Goal: Task Accomplishment & Management: Manage account settings

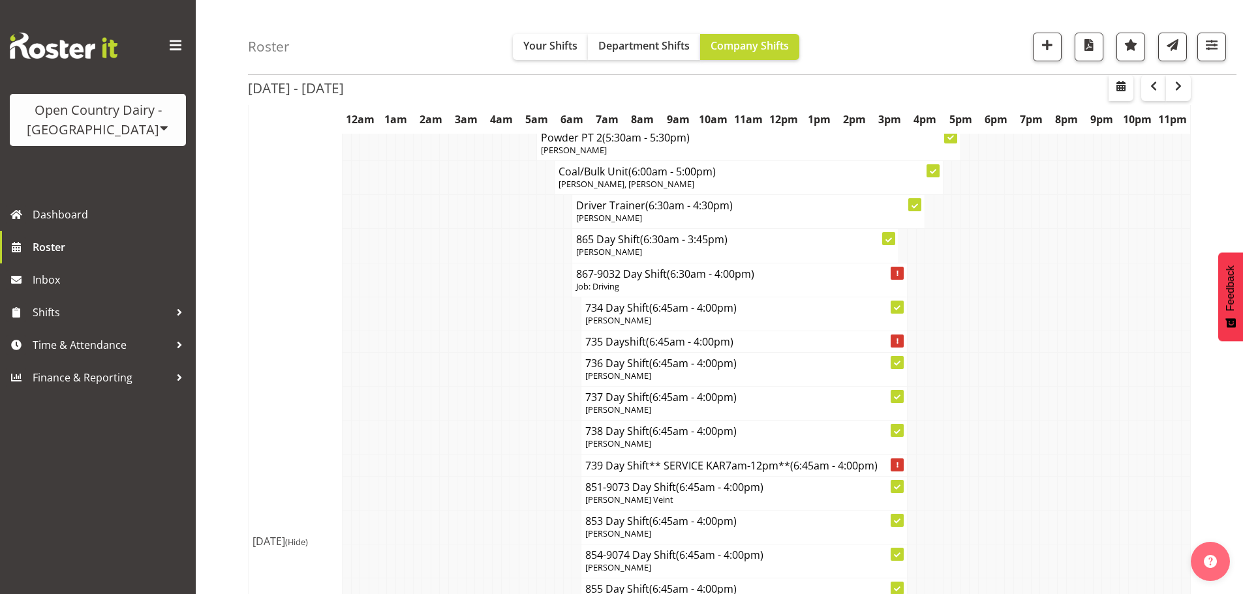
scroll to position [15497, 0]
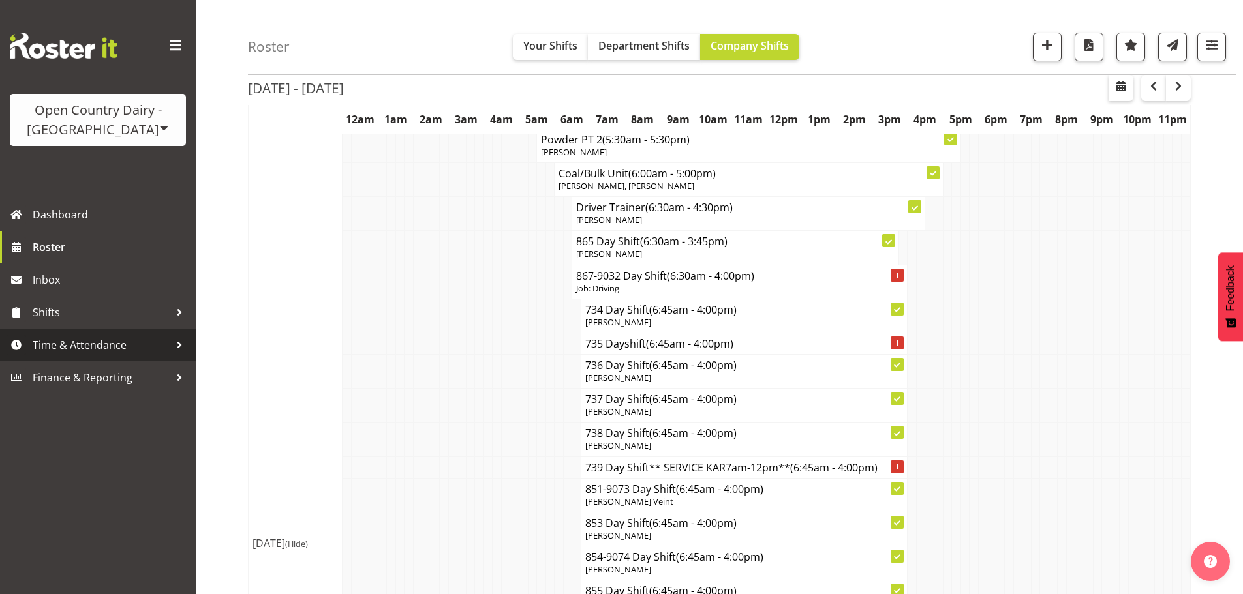
click at [84, 337] on span "Time & Attendance" at bounding box center [101, 345] width 137 height 20
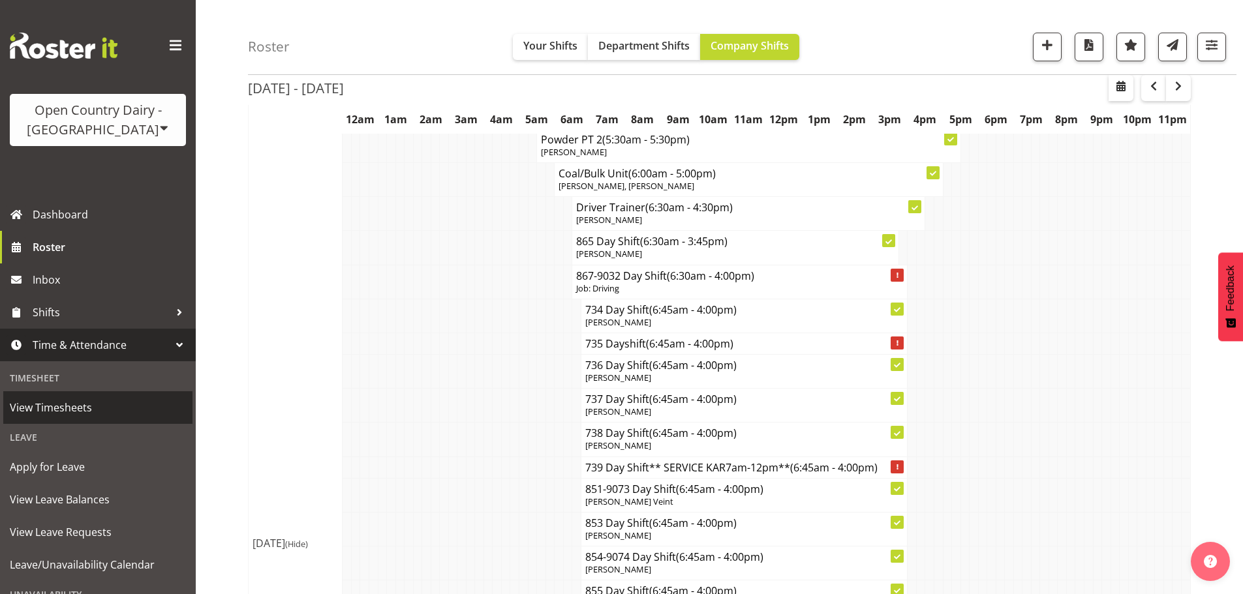
click at [60, 408] on span "View Timesheets" at bounding box center [98, 408] width 176 height 20
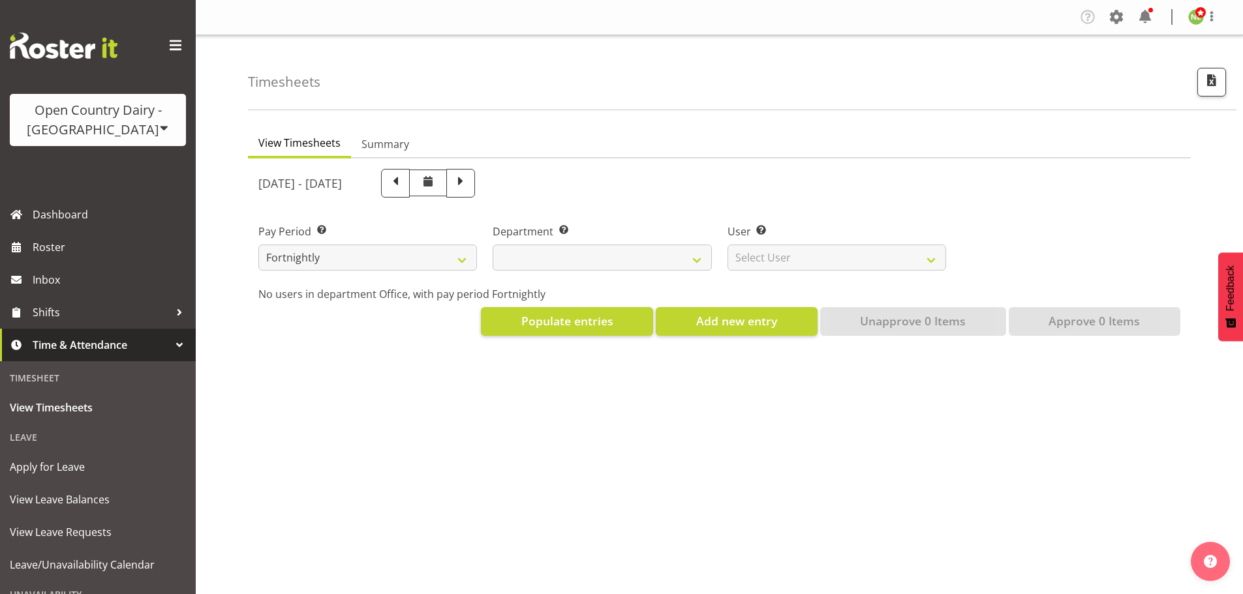
click at [127, 122] on div "Open Country Dairy - [GEOGRAPHIC_DATA]" at bounding box center [98, 119] width 150 height 39
select select
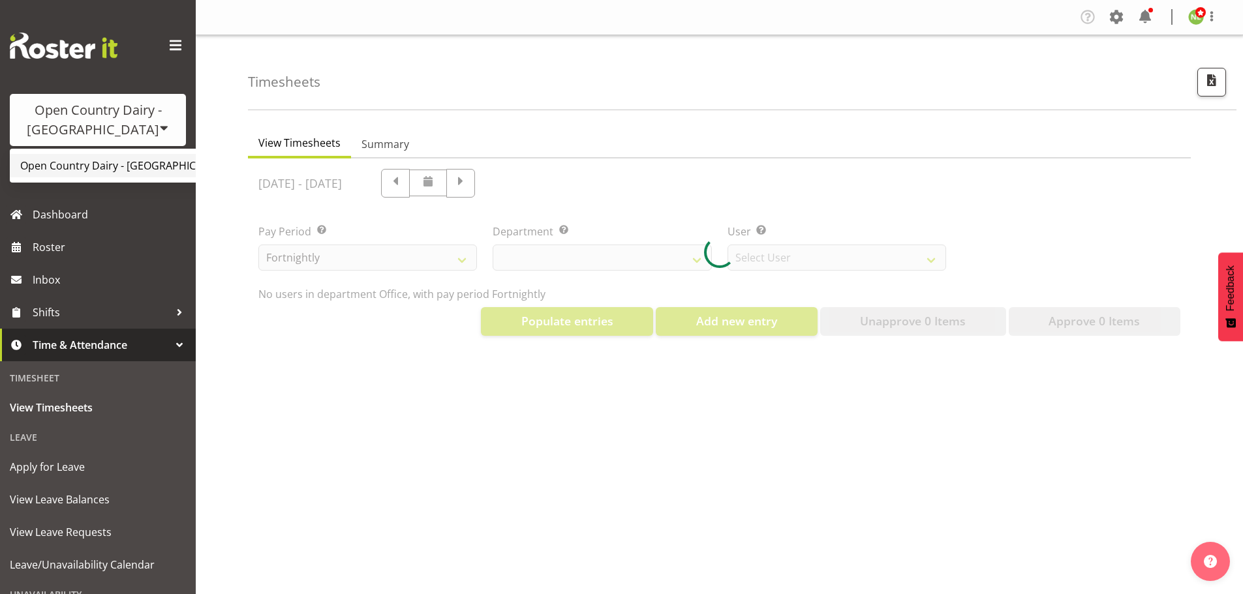
click at [104, 154] on link "Open Country Dairy - [GEOGRAPHIC_DATA]" at bounding box center [136, 165] width 252 height 23
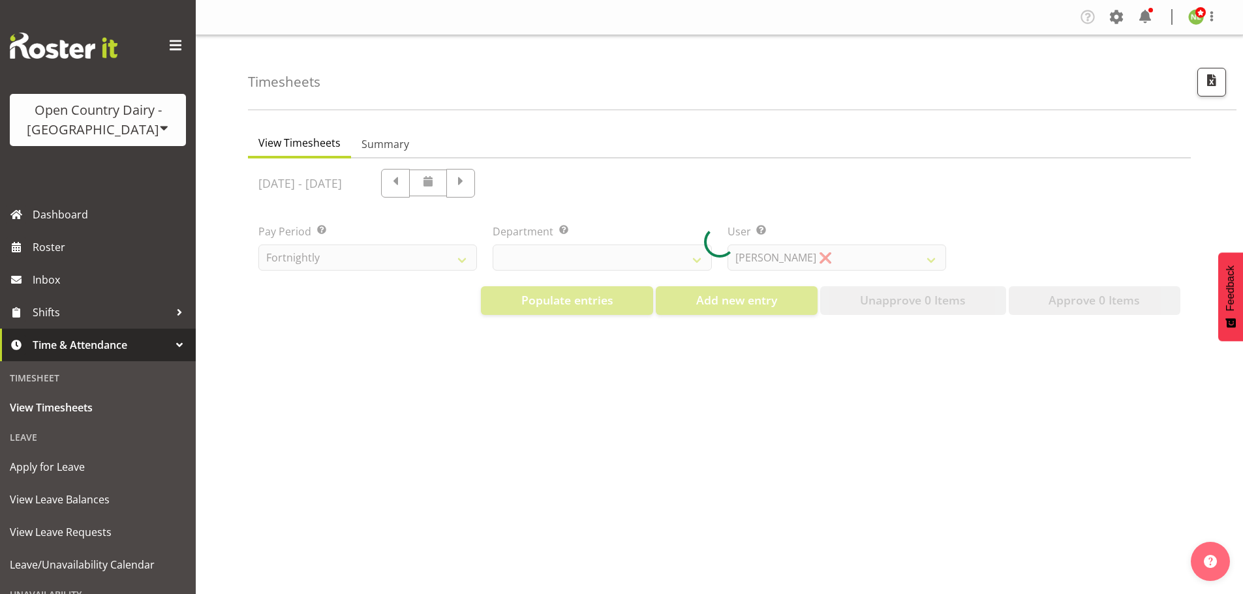
select select "733"
select select "7414"
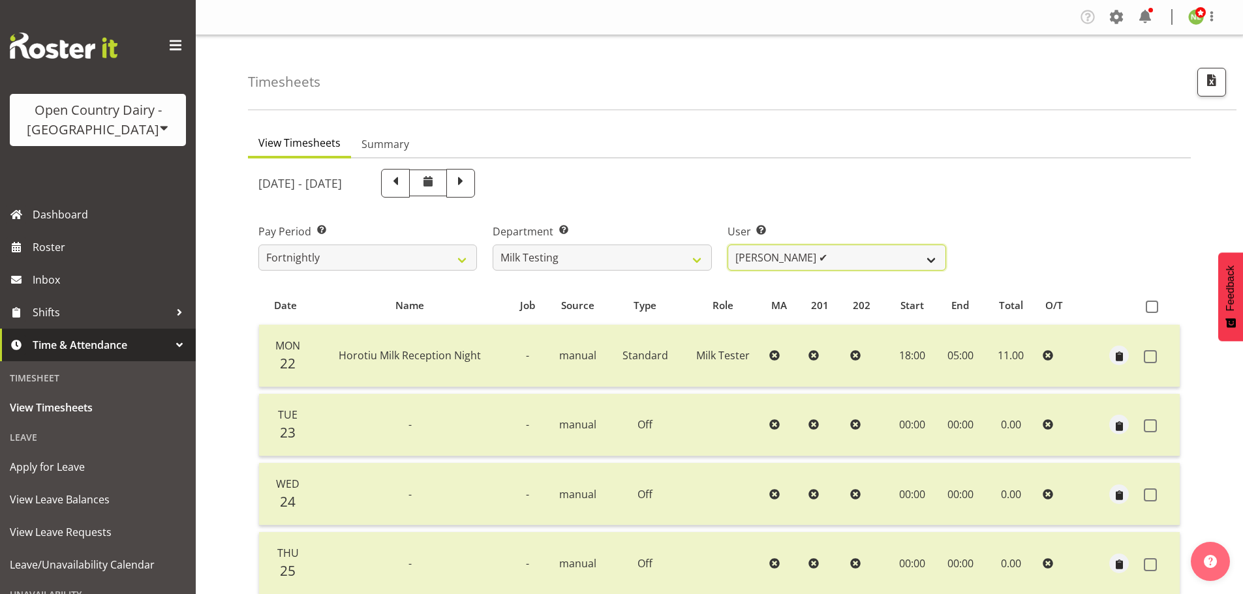
click at [815, 258] on select "[PERSON_NAME] ✔ [PERSON_NAME] ✔ [PERSON_NAME] ✔ [PERSON_NAME] ✔ [PERSON_NAME] ✔…" at bounding box center [837, 258] width 219 height 26
click at [835, 211] on div "User Select user. Note: This is filtered down by the previous two drop-down ite…" at bounding box center [837, 242] width 234 height 73
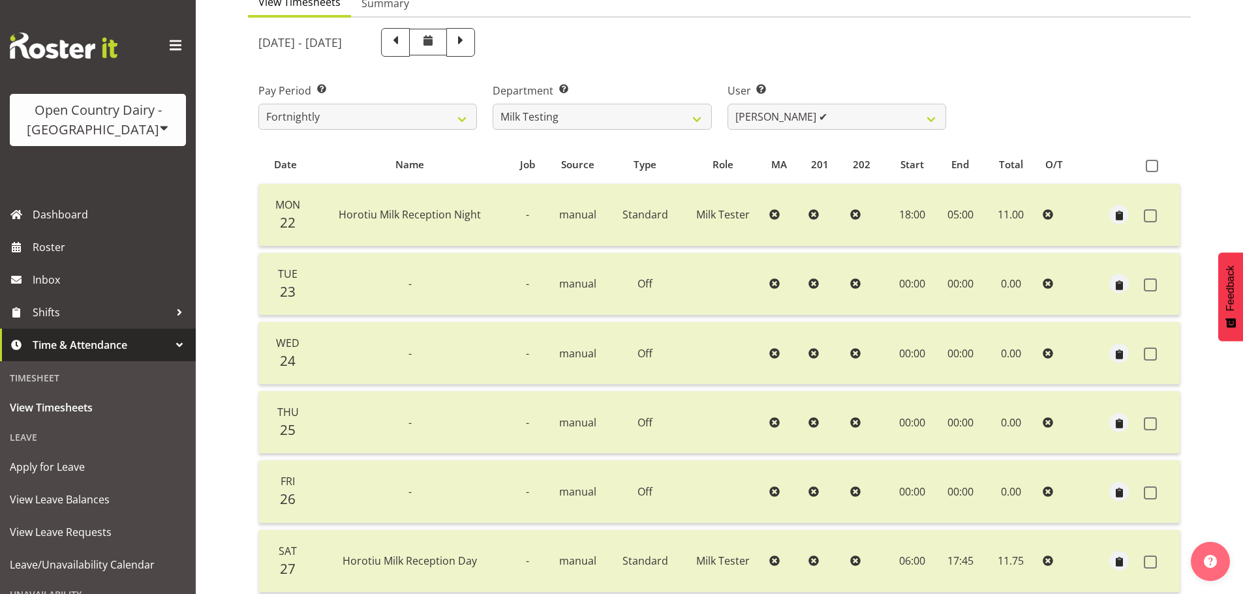
scroll to position [117, 0]
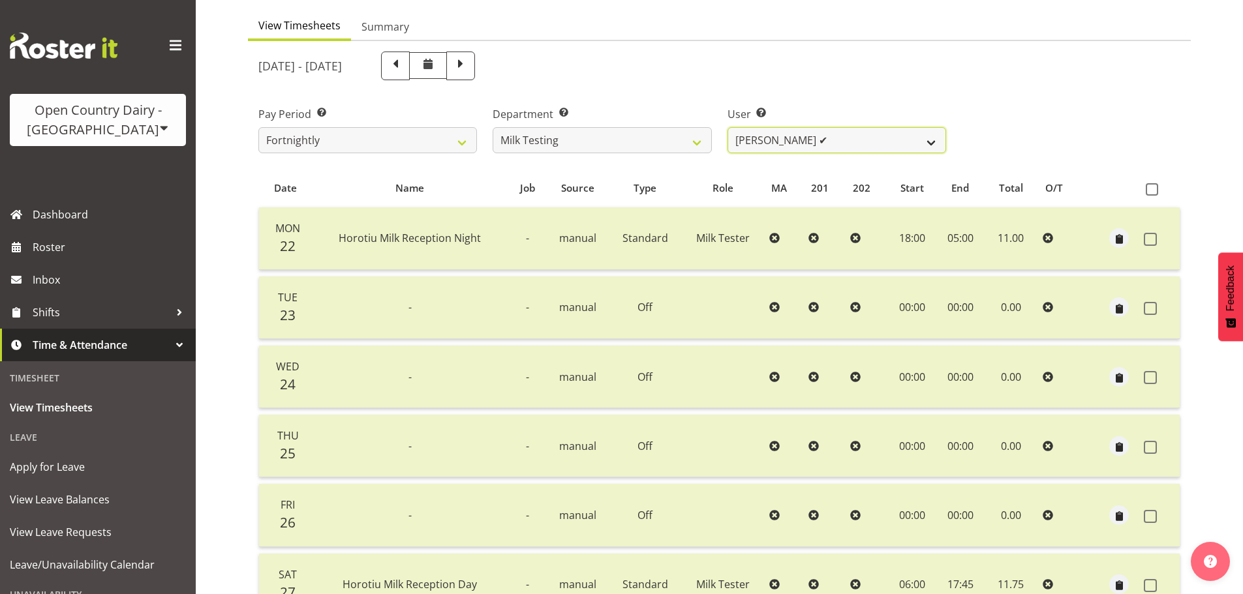
click at [797, 147] on select "[PERSON_NAME] ✔ [PERSON_NAME] ✔ [PERSON_NAME] ✔ [PERSON_NAME] ✔ [PERSON_NAME] ✔…" at bounding box center [837, 140] width 219 height 26
click at [675, 137] on select "701 702 703 704 705 706 707 708 709 710 711 712 713 714 715 716 717 718 719 720" at bounding box center [602, 140] width 219 height 26
click at [493, 127] on select "701 702 703 704 705 706 707 708 709 710 711 712 713 714 715 716 717 718 719 720" at bounding box center [602, 140] width 219 height 26
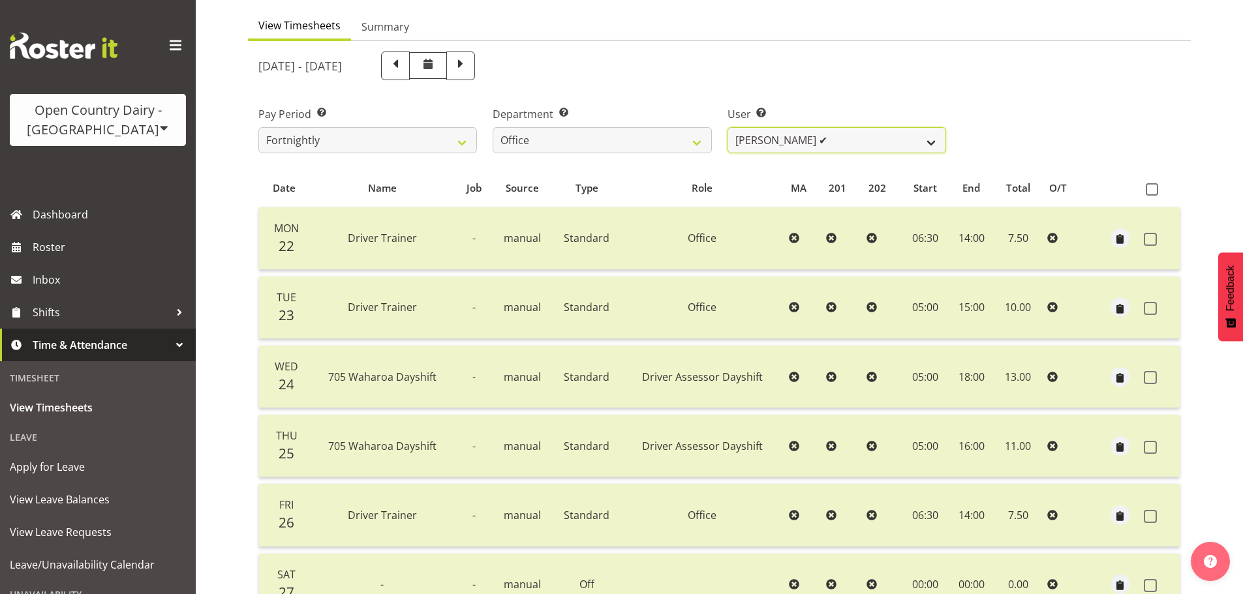
click at [811, 139] on select "[PERSON_NAME] ✔ [PERSON_NAME] ✔ [PERSON_NAME] ✔ [PERSON_NAME] ✔ Milk Reception …" at bounding box center [837, 140] width 219 height 26
click at [801, 85] on div "[DATE] - [DATE]" at bounding box center [602, 66] width 703 height 44
click at [687, 153] on select "701 702 703 704 705 706 707 708 709 710 711 712 713 714 715 716 717 718 719 720" at bounding box center [602, 140] width 219 height 26
select select "874"
click at [493, 127] on select "701 702 703 704 705 706 707 708 709 710 711 712 713 714 715 716 717 718 719 720" at bounding box center [602, 140] width 219 height 26
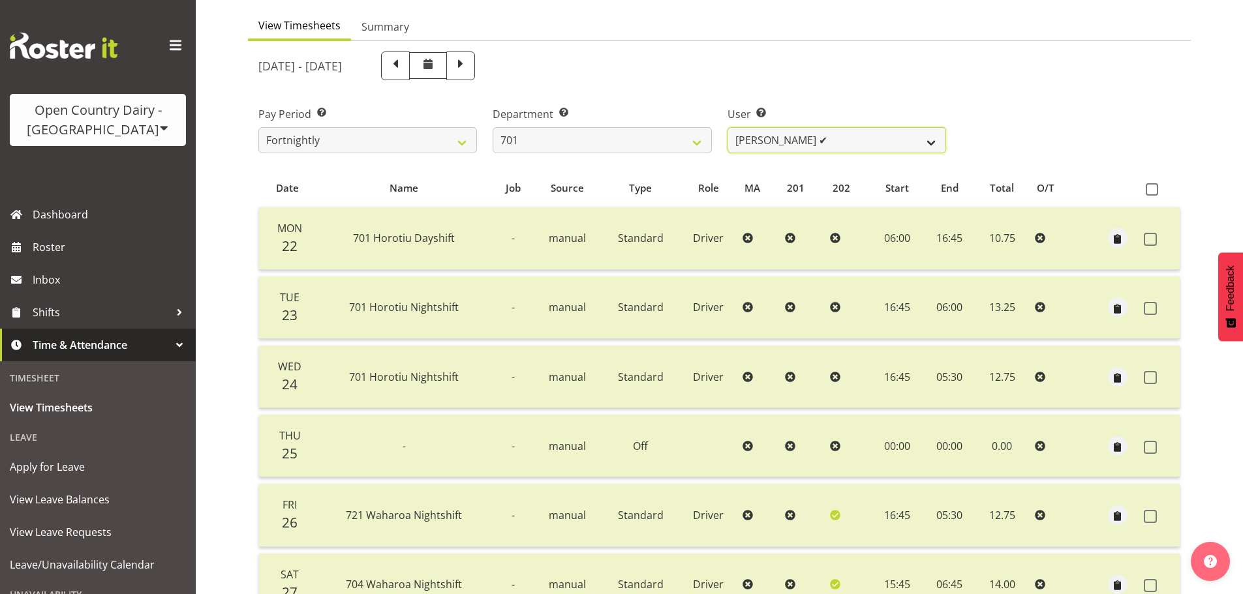
click at [819, 144] on select "[PERSON_NAME] ✔ [PERSON_NAME] ✔ [PERSON_NAME] ✔ [PERSON_NAME] ✔" at bounding box center [837, 140] width 219 height 26
click at [860, 95] on div "User Select user. Note: This is filtered down by the previous two drop-down ite…" at bounding box center [837, 124] width 234 height 73
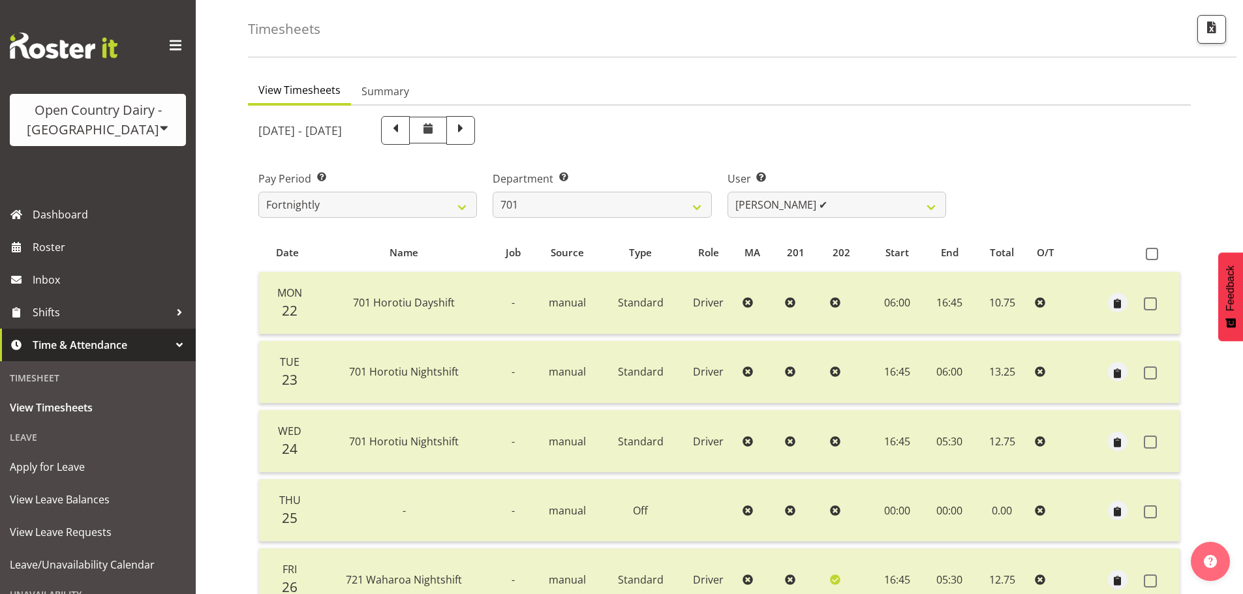
scroll to position [0, 0]
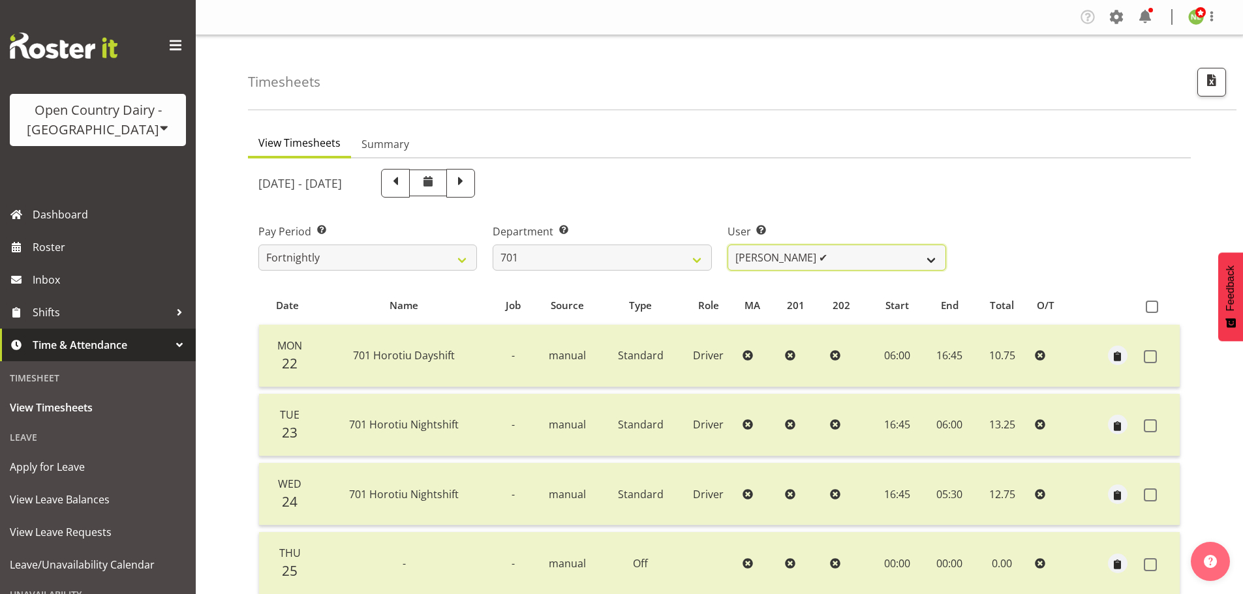
click at [787, 258] on select "[PERSON_NAME] ✔ [PERSON_NAME] ✔ [PERSON_NAME] ✔ [PERSON_NAME] ✔" at bounding box center [837, 258] width 219 height 26
click at [728, 245] on select "[PERSON_NAME] ✔ [PERSON_NAME] ✔ [PERSON_NAME] ✔ [PERSON_NAME] ✔" at bounding box center [837, 258] width 219 height 26
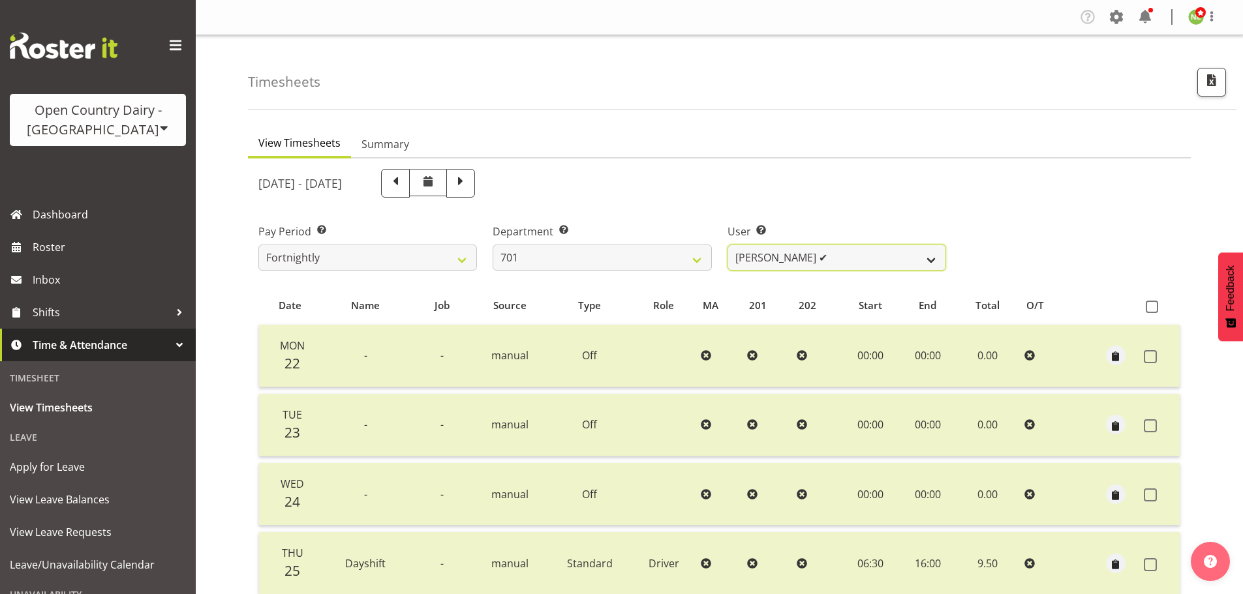
click at [816, 268] on select "[PERSON_NAME] ✔ [PERSON_NAME] ✔ [PERSON_NAME] ✔ [PERSON_NAME] ✔" at bounding box center [837, 258] width 219 height 26
click at [728, 245] on select "[PERSON_NAME] ✔ [PERSON_NAME] ✔ [PERSON_NAME] ✔ [PERSON_NAME] ✔" at bounding box center [837, 258] width 219 height 26
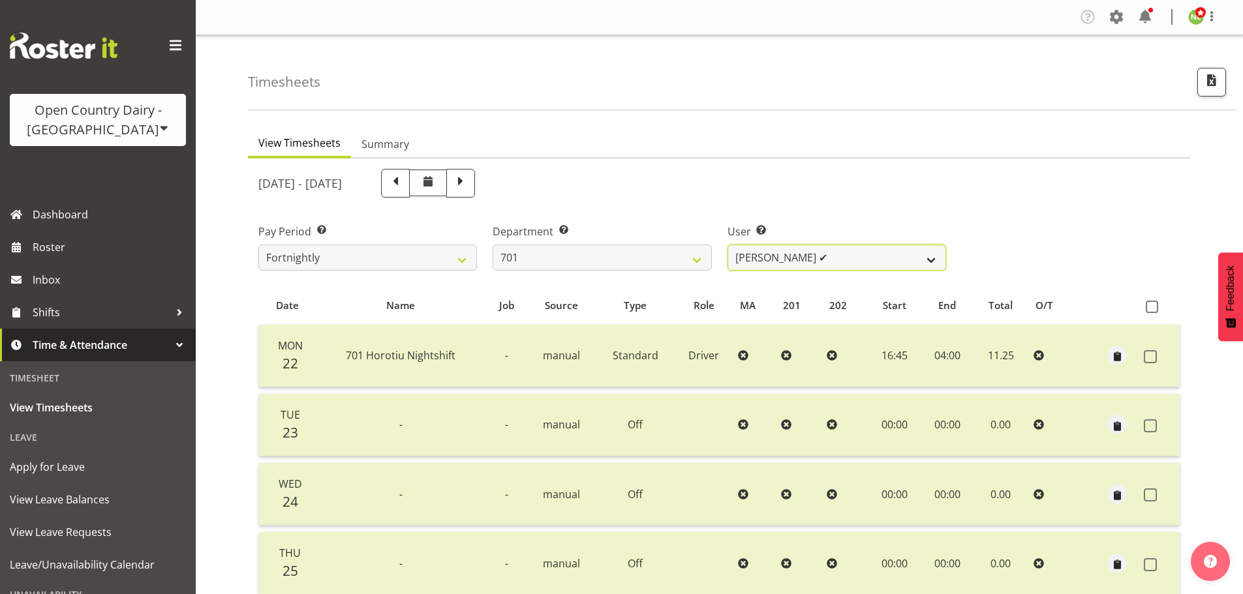
click at [845, 260] on select "[PERSON_NAME] ✔ [PERSON_NAME] ✔ [PERSON_NAME] ✔ [PERSON_NAME] ✔" at bounding box center [837, 258] width 219 height 26
select select "8383"
click at [728, 245] on select "[PERSON_NAME] ✔ [PERSON_NAME] ✔ [PERSON_NAME] ✔ [PERSON_NAME] ✔" at bounding box center [837, 258] width 219 height 26
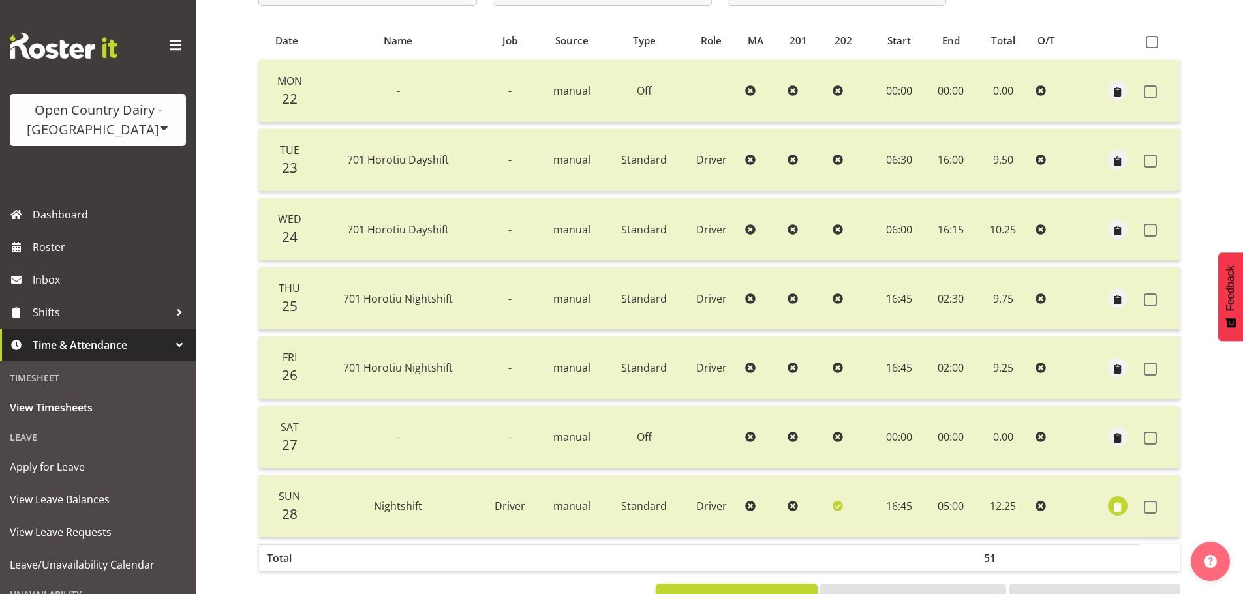
scroll to position [117, 0]
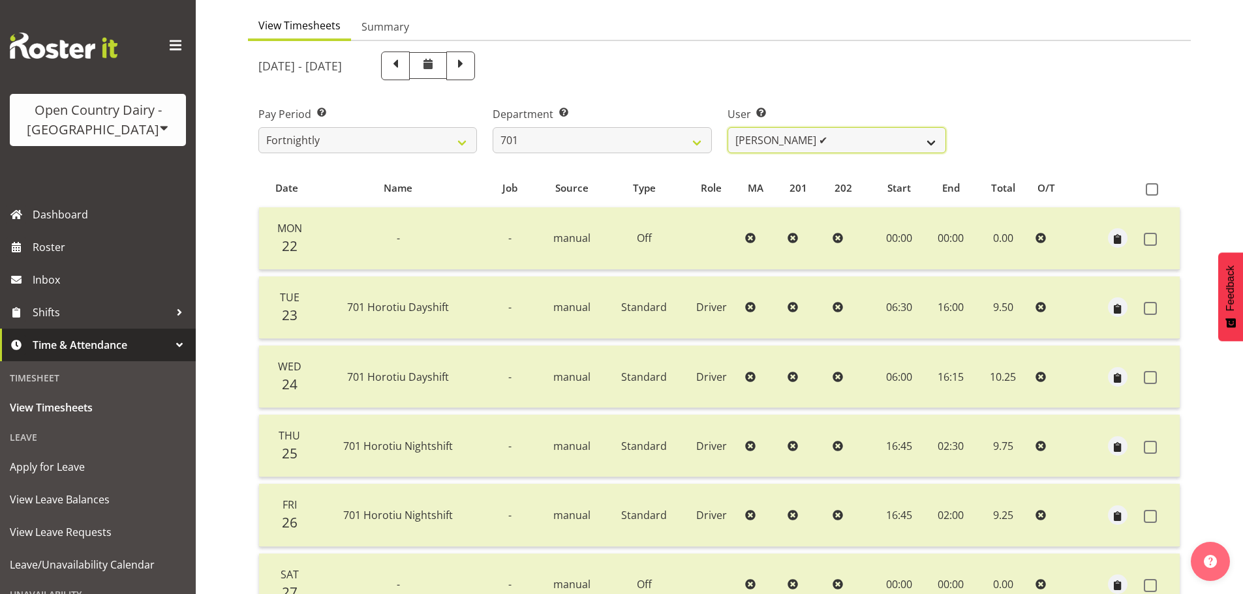
click at [810, 131] on select "[PERSON_NAME] ✔ [PERSON_NAME] ✔ [PERSON_NAME] ✔ [PERSON_NAME] ✔" at bounding box center [837, 140] width 219 height 26
click at [628, 148] on select "701 702 703 704 705 706 707 708 709 710 711 712 713 714 715 716 717 718 719 720" at bounding box center [602, 140] width 219 height 26
select select "720"
click at [493, 127] on select "701 702 703 704 705 706 707 708 709 710 711 712 713 714 715 716 717 718 719 720" at bounding box center [602, 140] width 219 height 26
select select "11603"
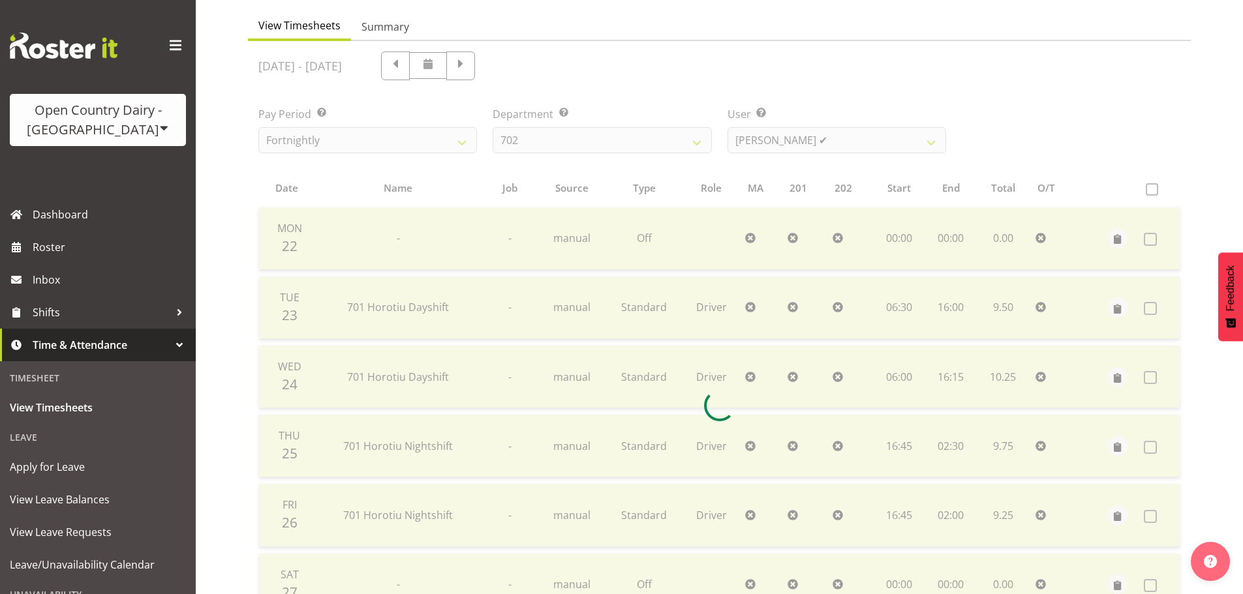
click at [790, 145] on div at bounding box center [719, 406] width 943 height 730
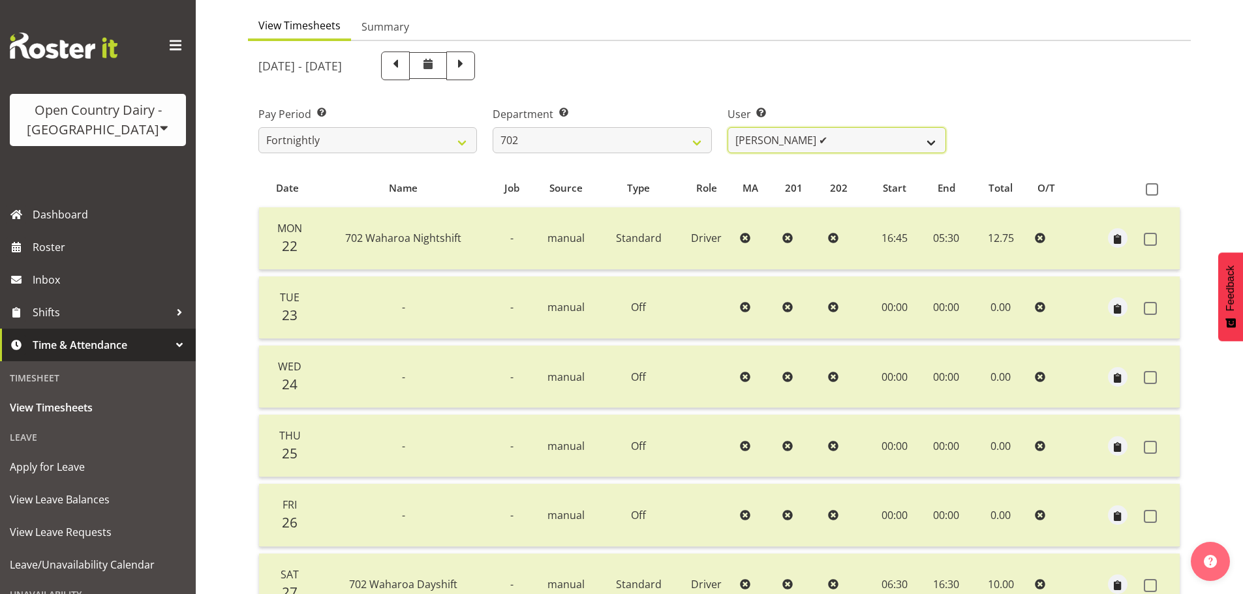
click at [790, 142] on select "[PERSON_NAME] ✔ [PERSON_NAME] ✔ [PERSON_NAME] ✔ [PERSON_NAME] ✔" at bounding box center [837, 140] width 219 height 26
click at [668, 137] on select "701 702 703 704 705 706 707 708 709 710 711 712 713 714 715 716 717 718 719 720" at bounding box center [602, 140] width 219 height 26
select select "761"
click at [493, 127] on select "701 702 703 704 705 706 707 708 709 710 711 712 713 714 715 716 717 718 719 720" at bounding box center [602, 140] width 219 height 26
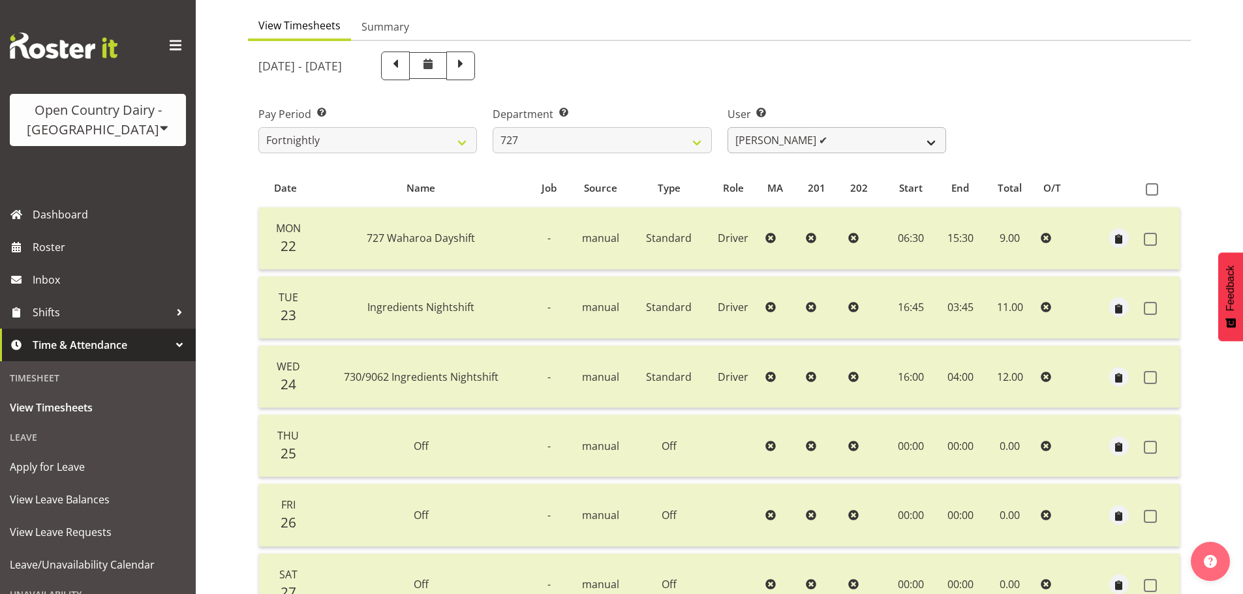
click at [801, 142] on div "[DATE] - [DATE] Pay Period Select which pay period you would like to view. Fort…" at bounding box center [719, 402] width 922 height 717
click at [806, 138] on select "[PERSON_NAME] ✔ [PERSON_NAME] ✔ [PERSON_NAME] ✔" at bounding box center [837, 140] width 219 height 26
drag, startPoint x: 794, startPoint y: 138, endPoint x: 777, endPoint y: 137, distance: 17.0
click at [794, 138] on select "[PERSON_NAME] ✔ [PERSON_NAME] ✔ [PERSON_NAME] ✔" at bounding box center [837, 140] width 219 height 26
click at [817, 142] on select "[PERSON_NAME] ✔ [PERSON_NAME] ✔ [PERSON_NAME] ✔" at bounding box center [837, 140] width 219 height 26
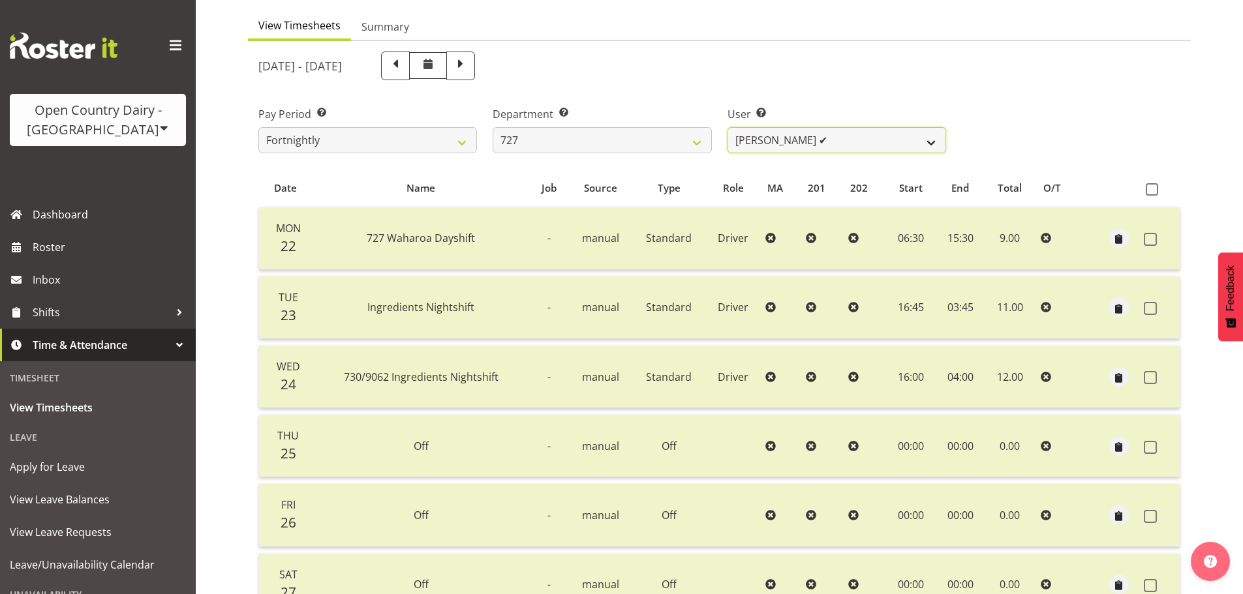
select select "11588"
click at [728, 127] on select "[PERSON_NAME] ✔ [PERSON_NAME] ✔ [PERSON_NAME] ✔" at bounding box center [837, 140] width 219 height 26
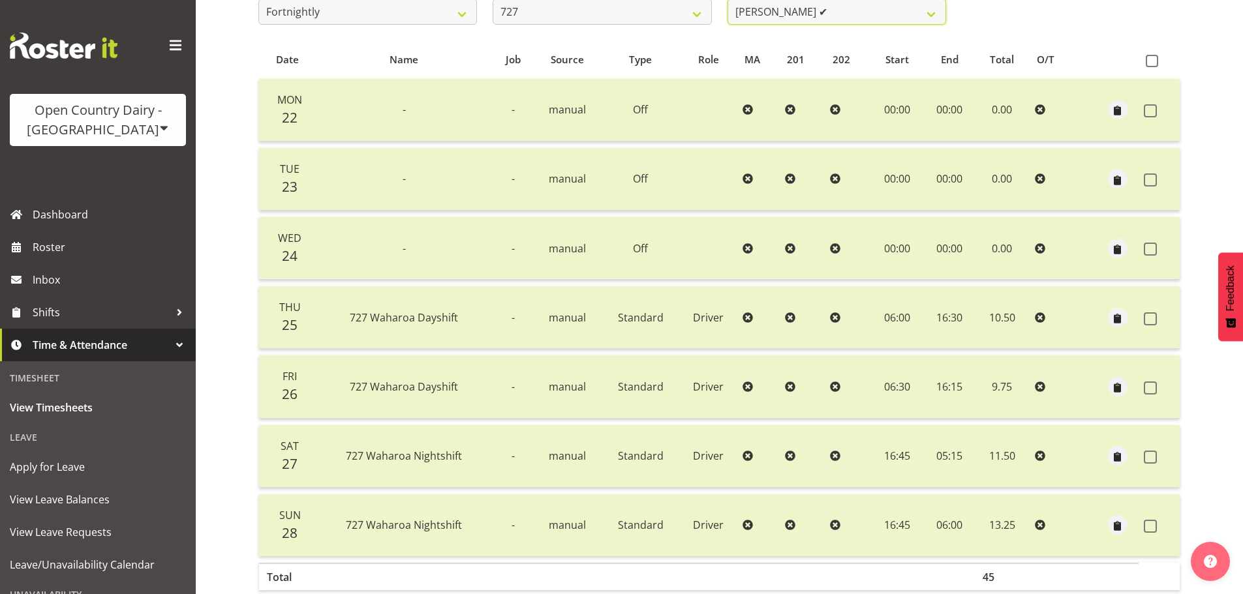
scroll to position [183, 0]
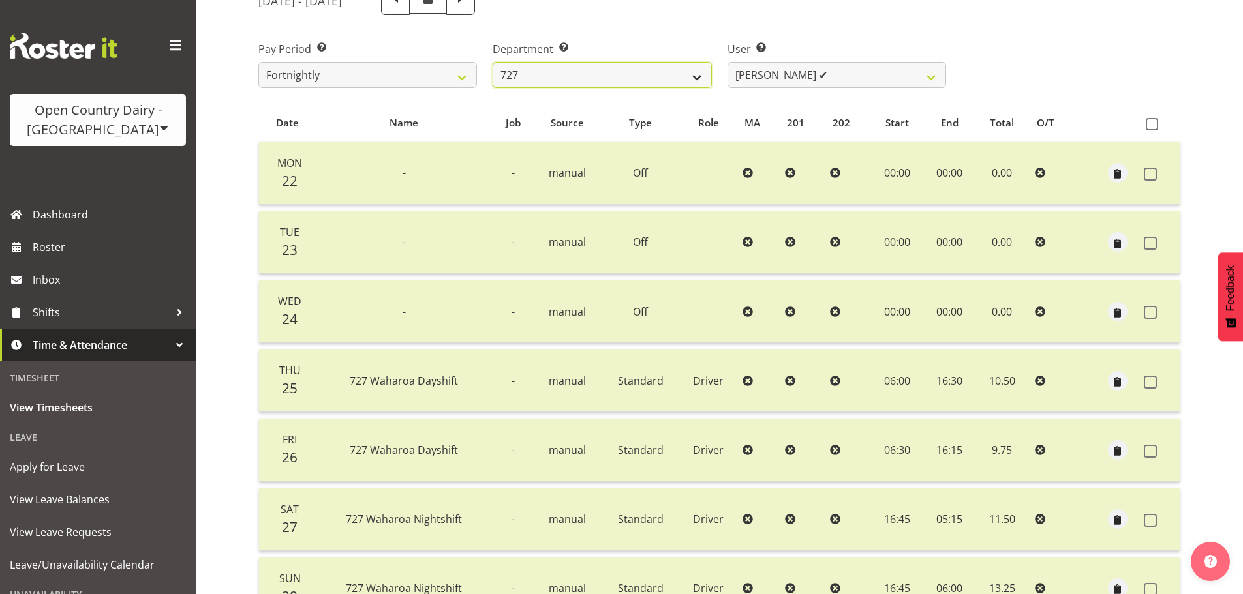
click at [590, 82] on select "701 702 703 704 705 706 707 708 709 710 711 712 713 714 715 716 717 718 719 720" at bounding box center [602, 75] width 219 height 26
select select "727"
click at [493, 62] on select "701 702 703 704 705 706 707 708 709 710 711 712 713 714 715 716 717 718 719 720" at bounding box center [602, 75] width 219 height 26
select select "8385"
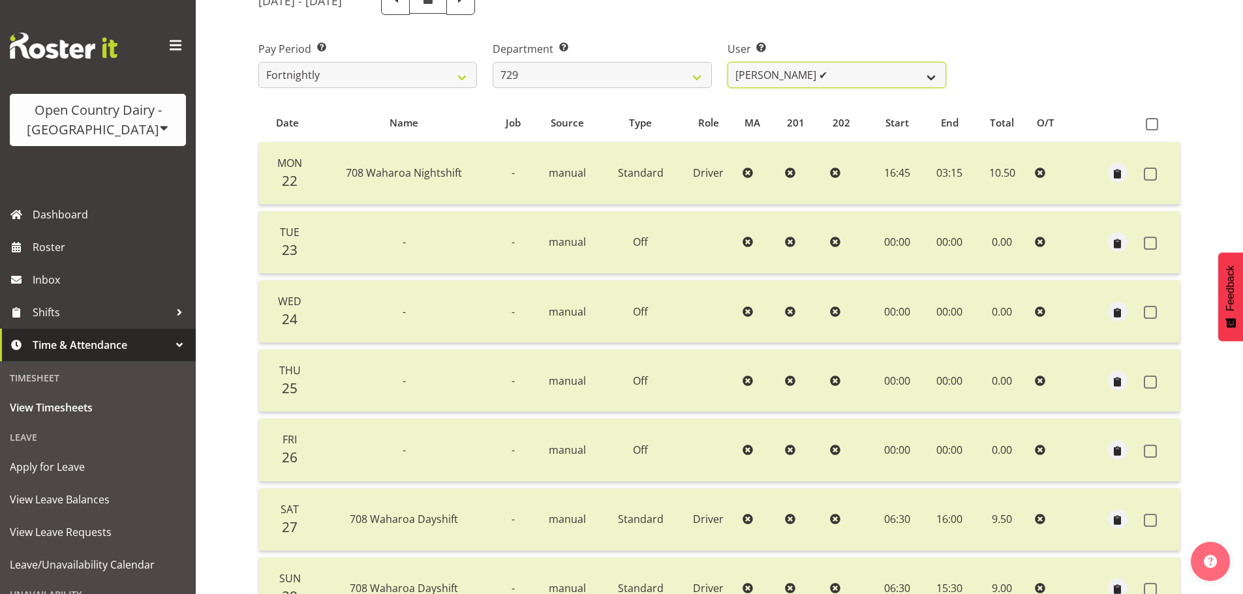
click at [769, 74] on select "[PERSON_NAME] ✔ [PERSON_NAME] ✔ [PERSON_NAME] ✔ [PERSON_NAME] ✔" at bounding box center [837, 75] width 219 height 26
drag, startPoint x: 771, startPoint y: 70, endPoint x: 762, endPoint y: 67, distance: 9.3
click at [771, 70] on select "[PERSON_NAME] ✔ [PERSON_NAME] ✔ [PERSON_NAME] ✔ [PERSON_NAME] ✔" at bounding box center [837, 75] width 219 height 26
click at [690, 32] on div "Department Select which department you would like to view. 701 702 703 704 705 …" at bounding box center [602, 59] width 234 height 73
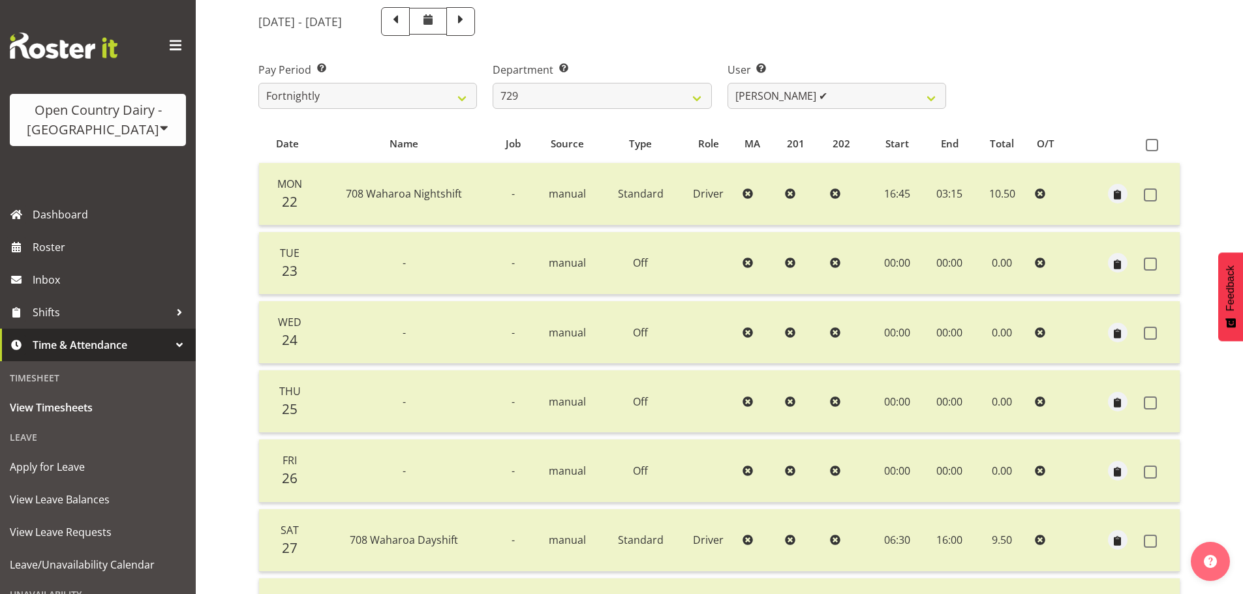
scroll to position [131, 0]
